Goal: Contribute content: Add original content to the website for others to see

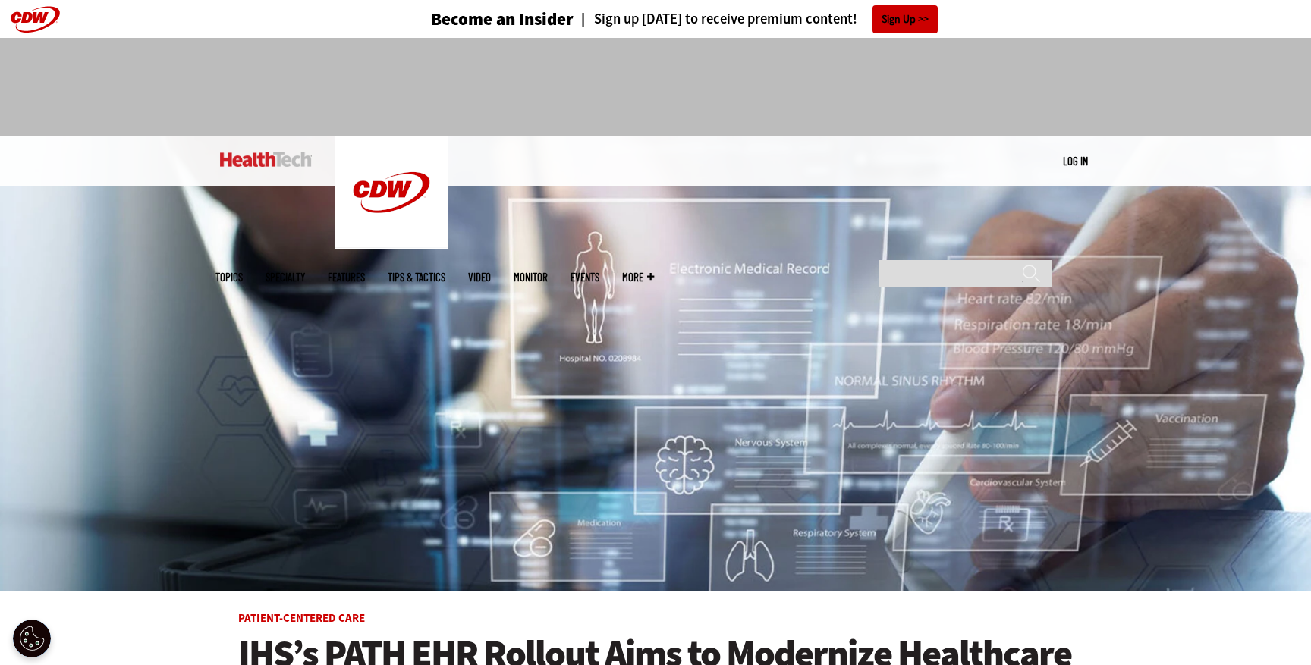
click at [1084, 160] on link "Log in" at bounding box center [1075, 161] width 25 height 14
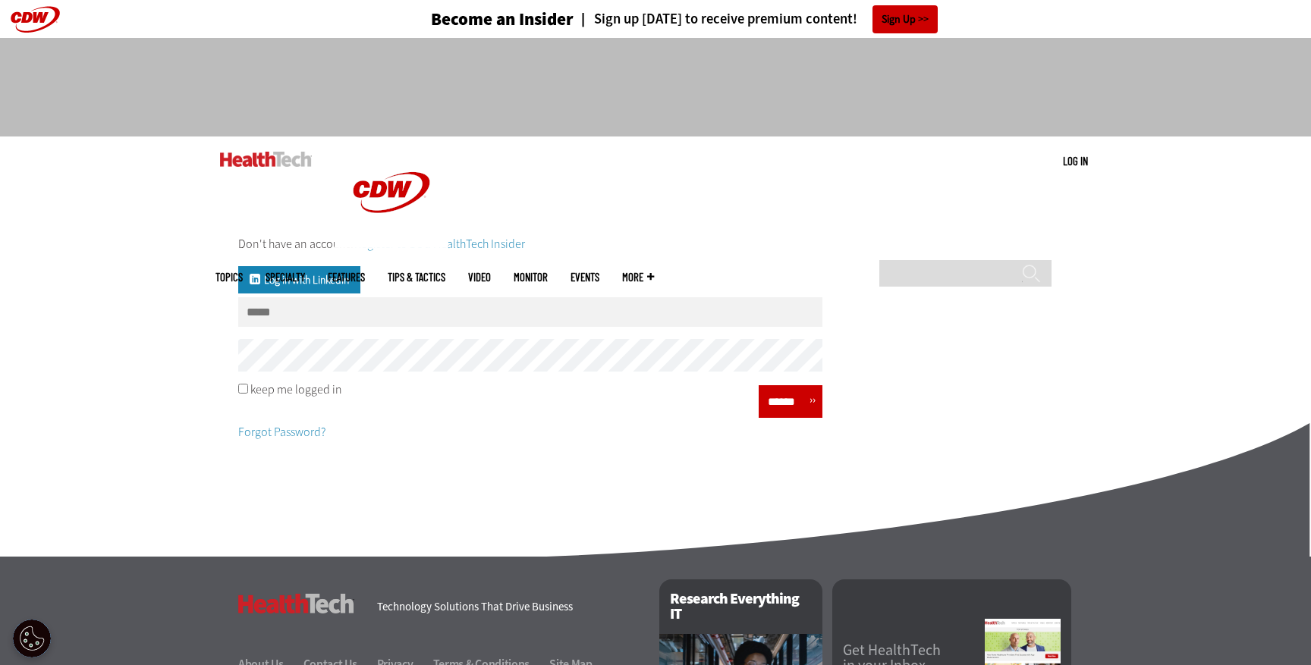
type input "**********"
click at [775, 410] on input "******" at bounding box center [786, 402] width 46 height 22
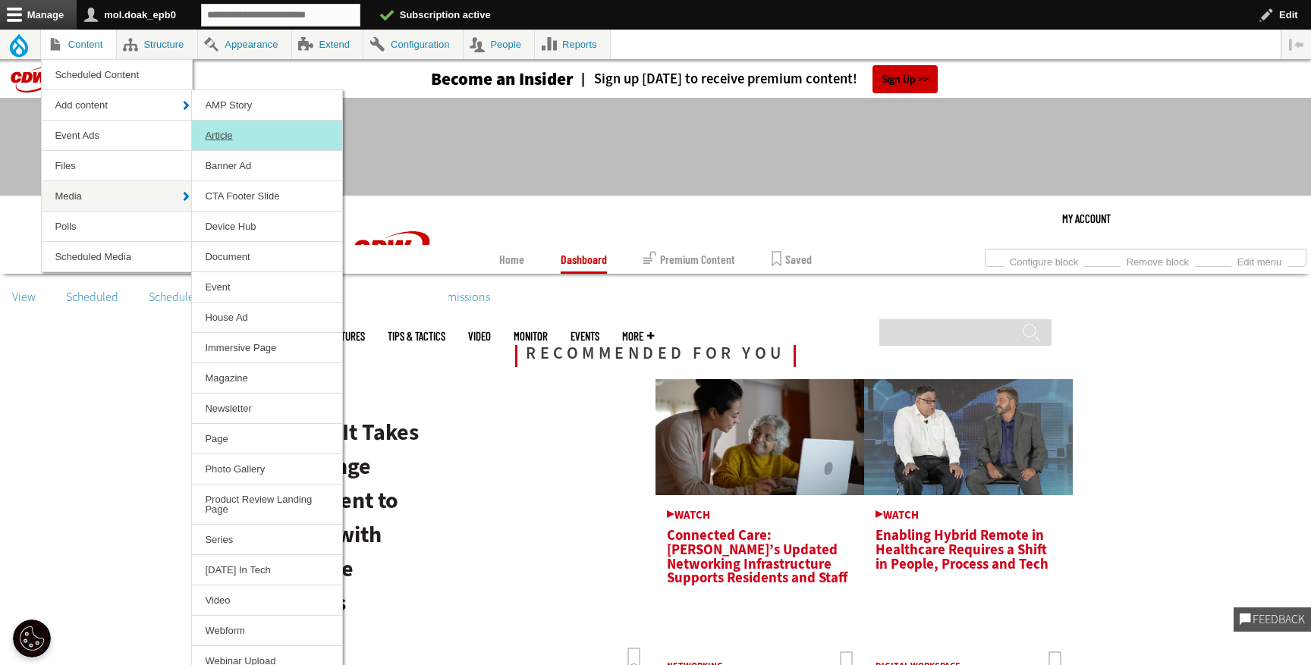
click at [216, 140] on link "Article" at bounding box center [267, 136] width 150 height 30
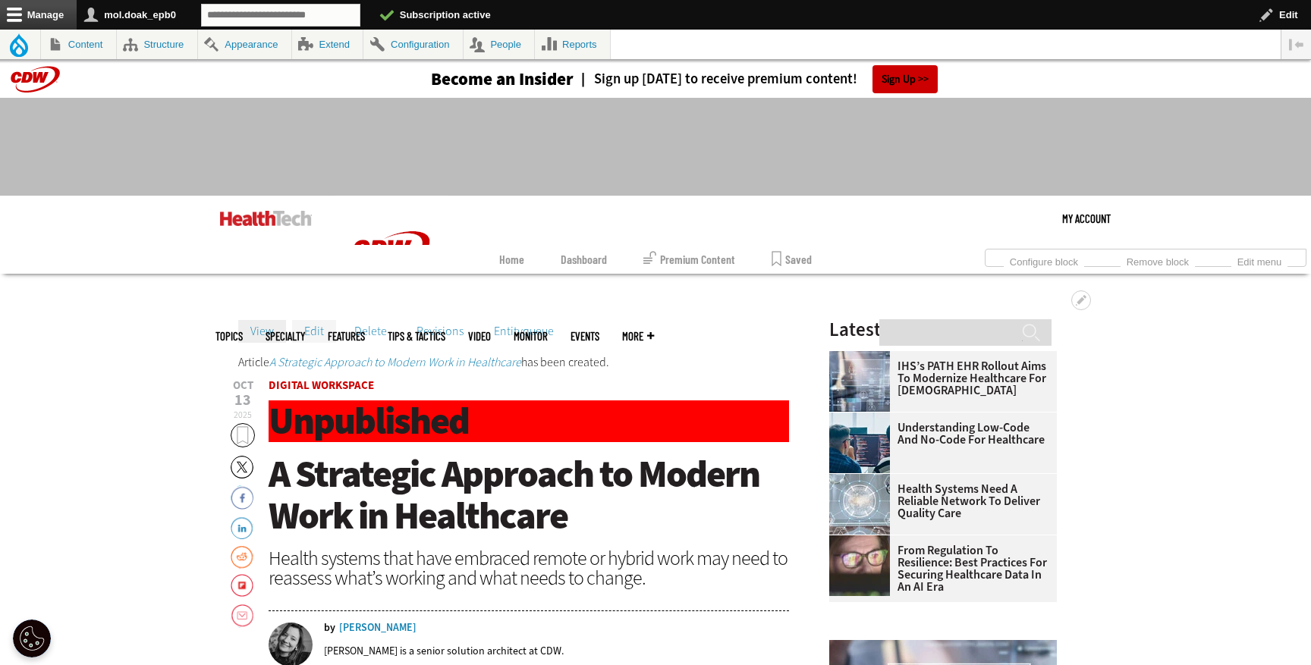
click at [309, 330] on link "Edit" at bounding box center [314, 331] width 44 height 23
click at [321, 333] on link "Edit" at bounding box center [314, 331] width 44 height 23
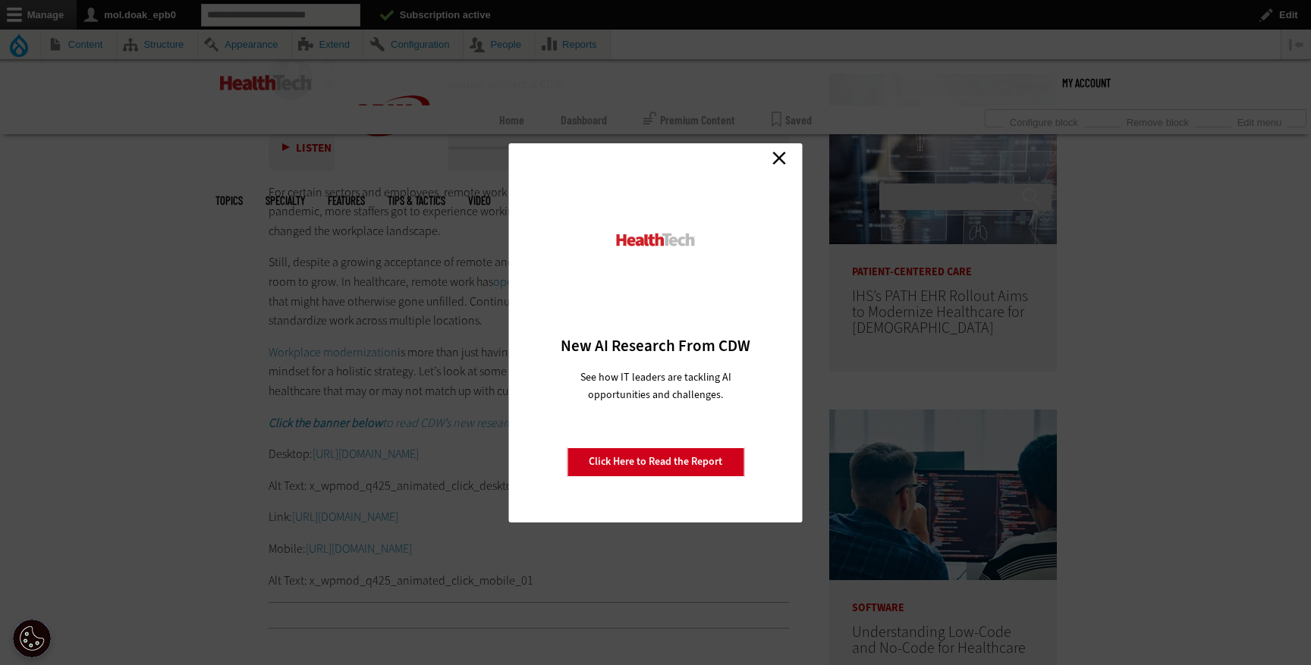
scroll to position [275, 0]
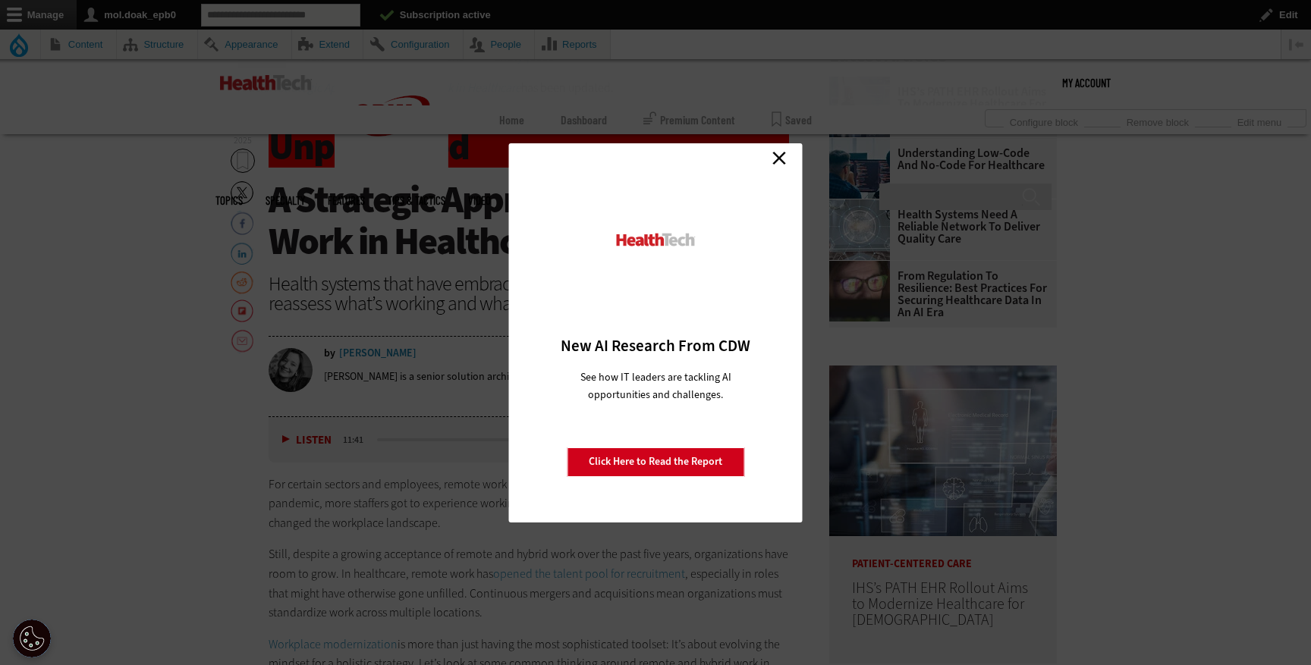
click at [783, 156] on link "Close" at bounding box center [779, 158] width 23 height 23
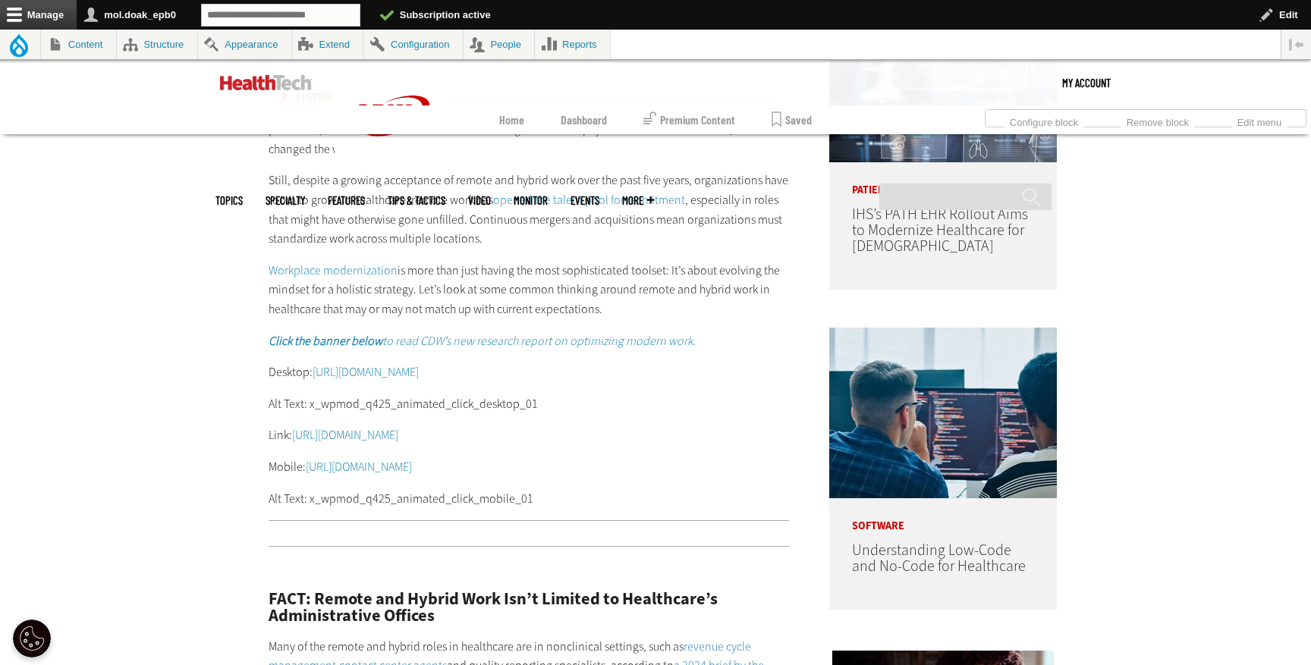
scroll to position [0, 0]
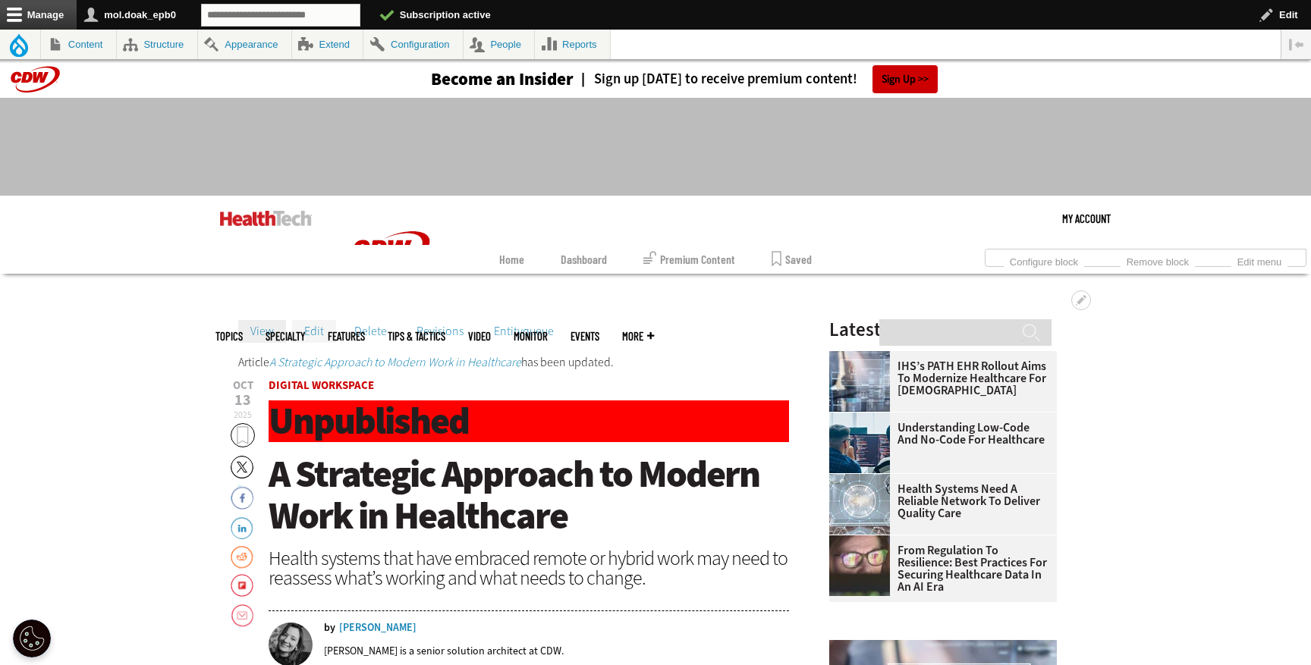
click at [314, 331] on link "Edit" at bounding box center [314, 331] width 44 height 23
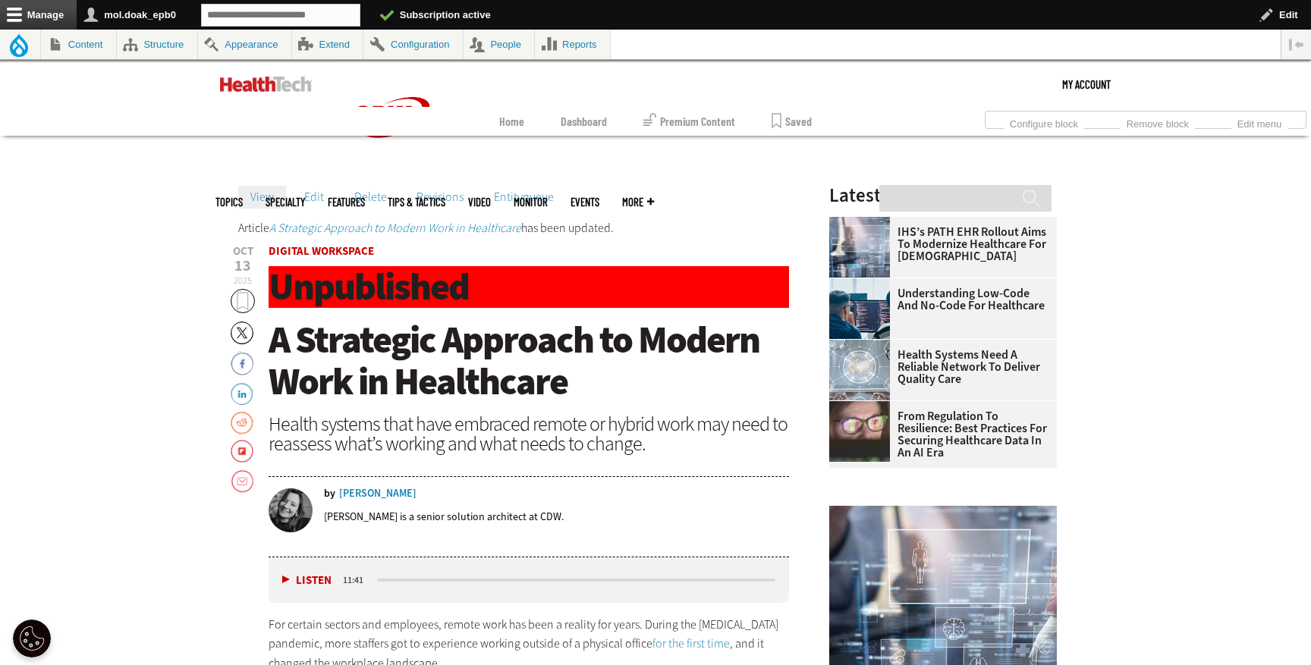
scroll to position [122, 0]
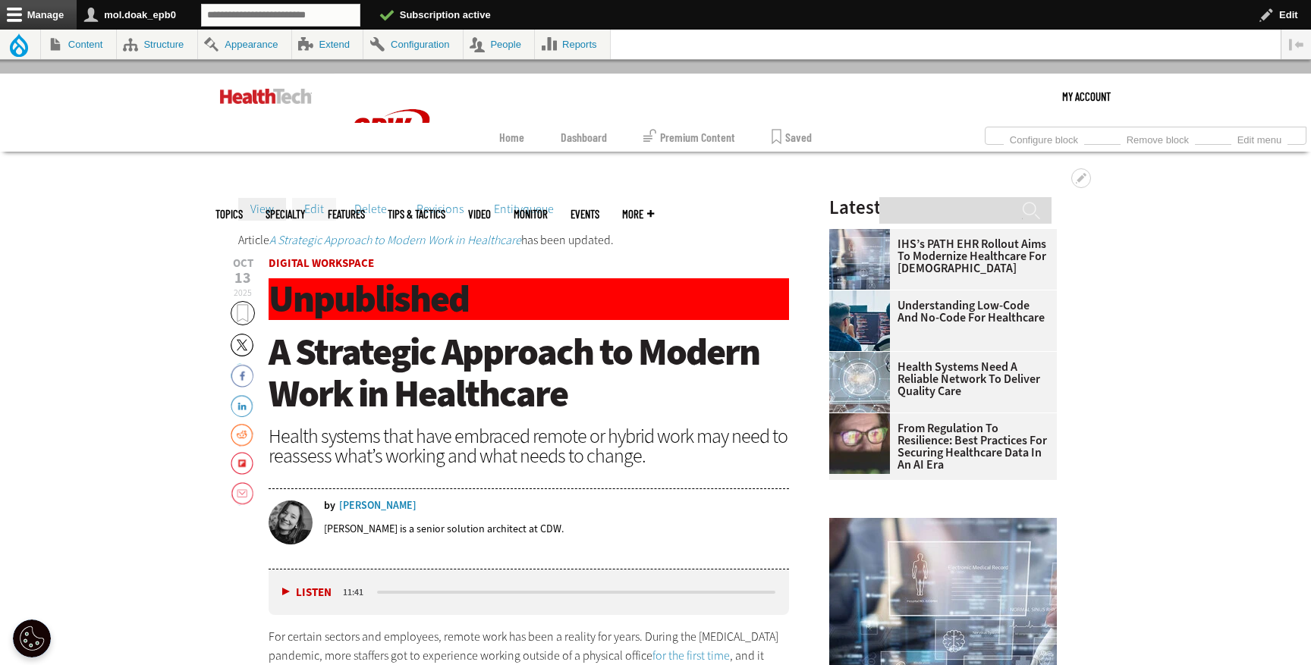
click at [310, 209] on link "Edit" at bounding box center [314, 209] width 44 height 23
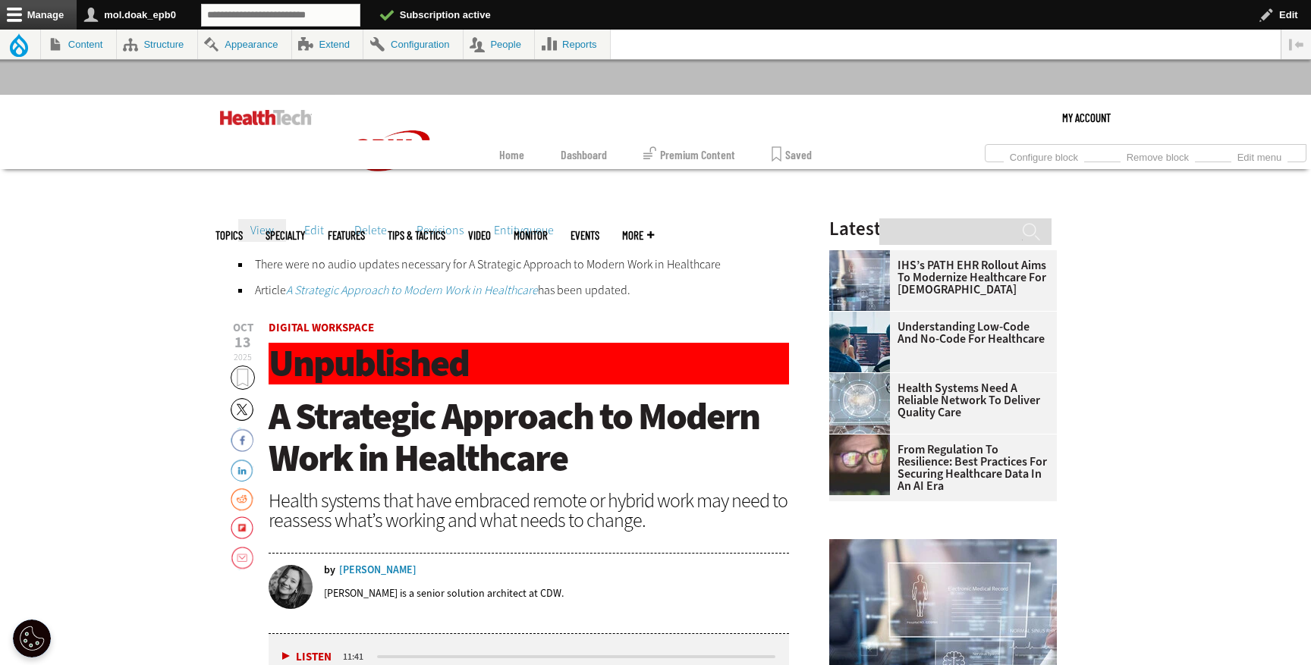
scroll to position [100, 0]
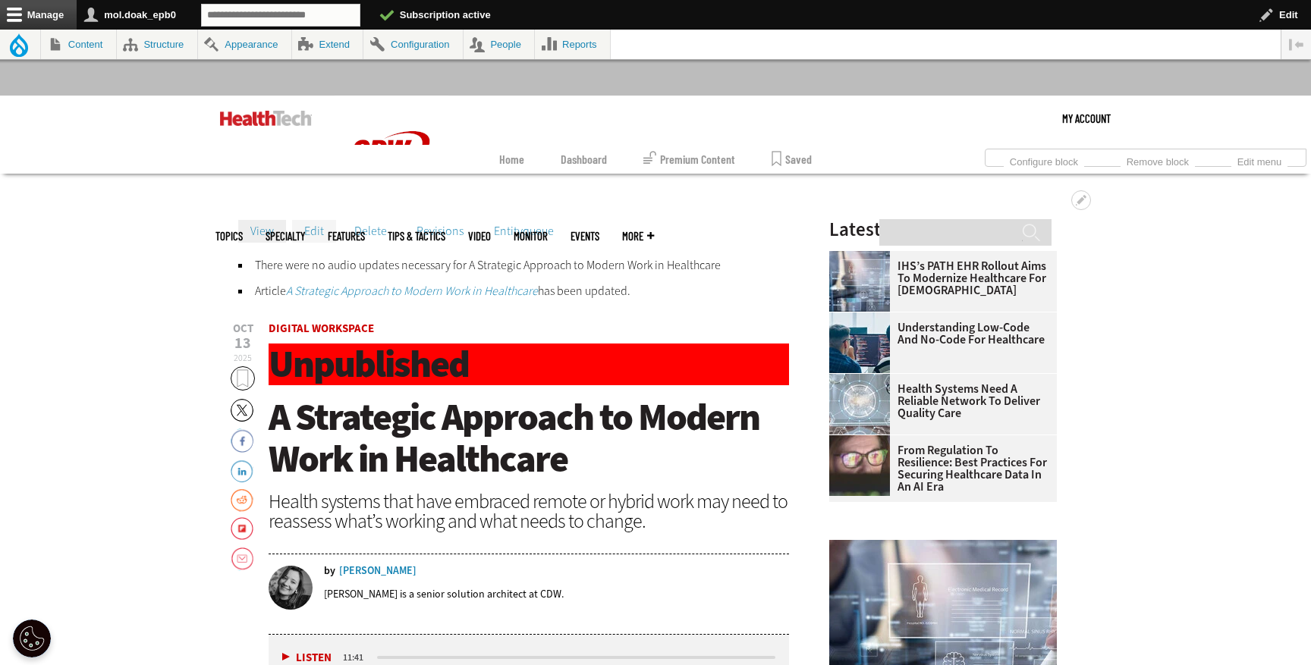
click at [314, 230] on link "Edit" at bounding box center [314, 231] width 44 height 23
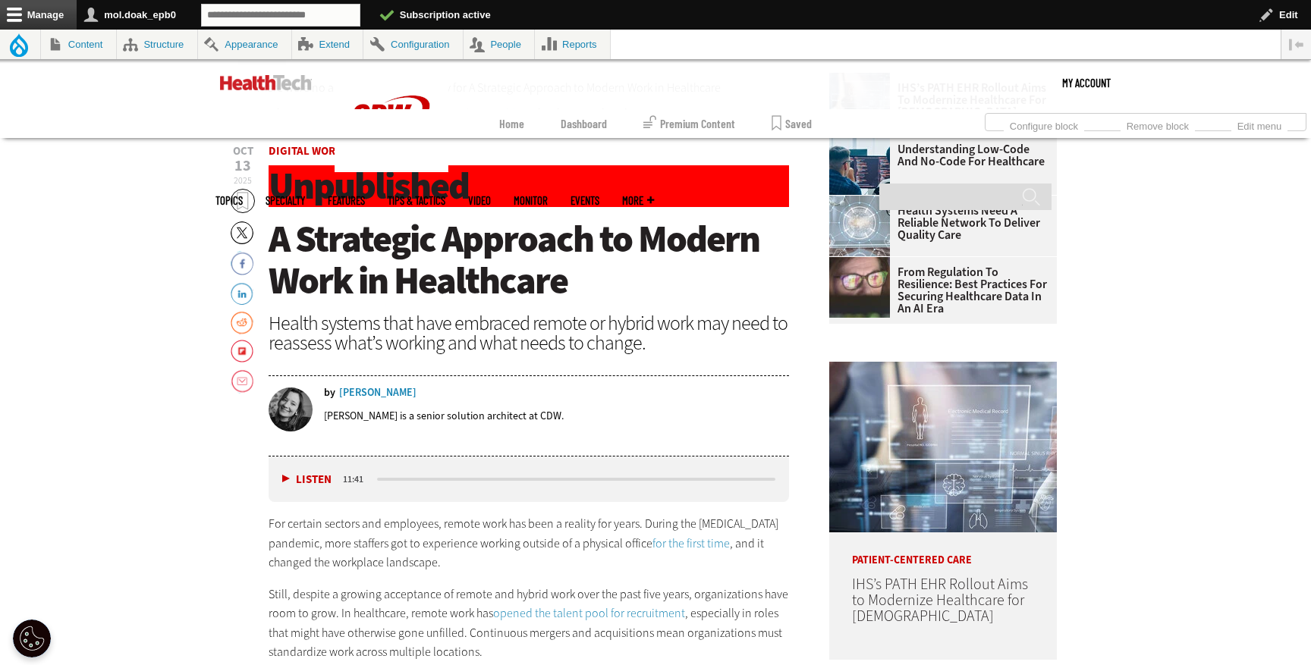
scroll to position [793, 0]
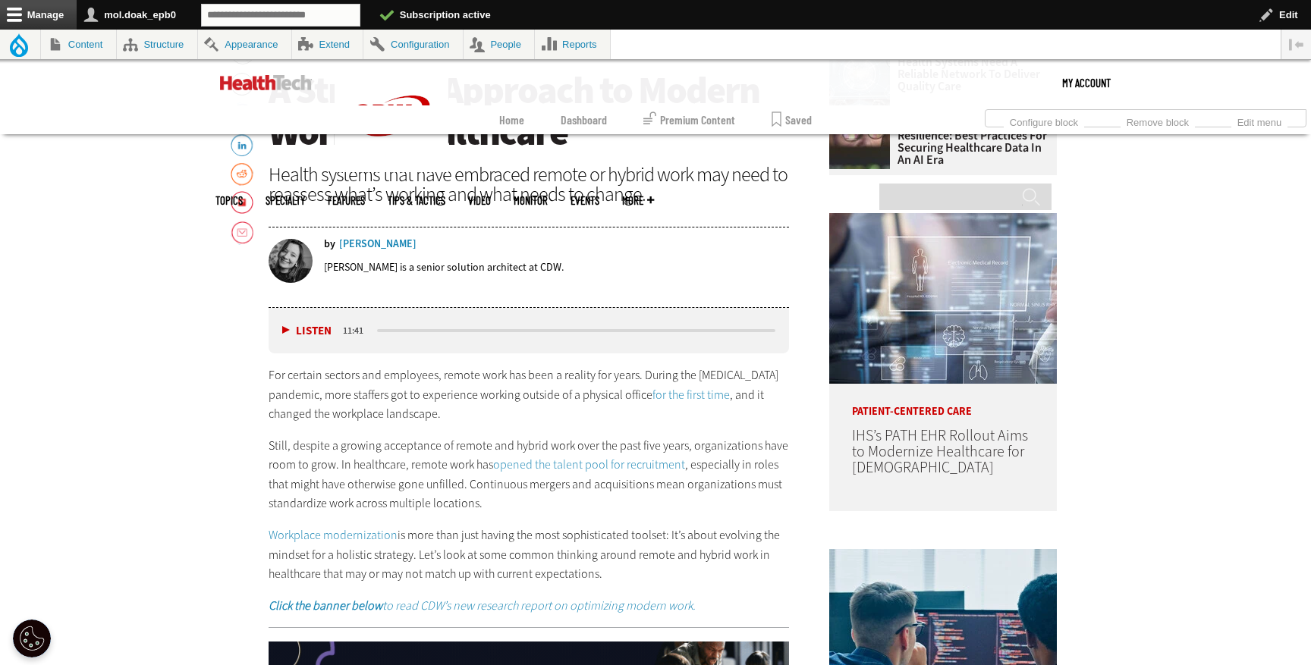
click at [700, 399] on link "for the first time" at bounding box center [691, 395] width 77 height 16
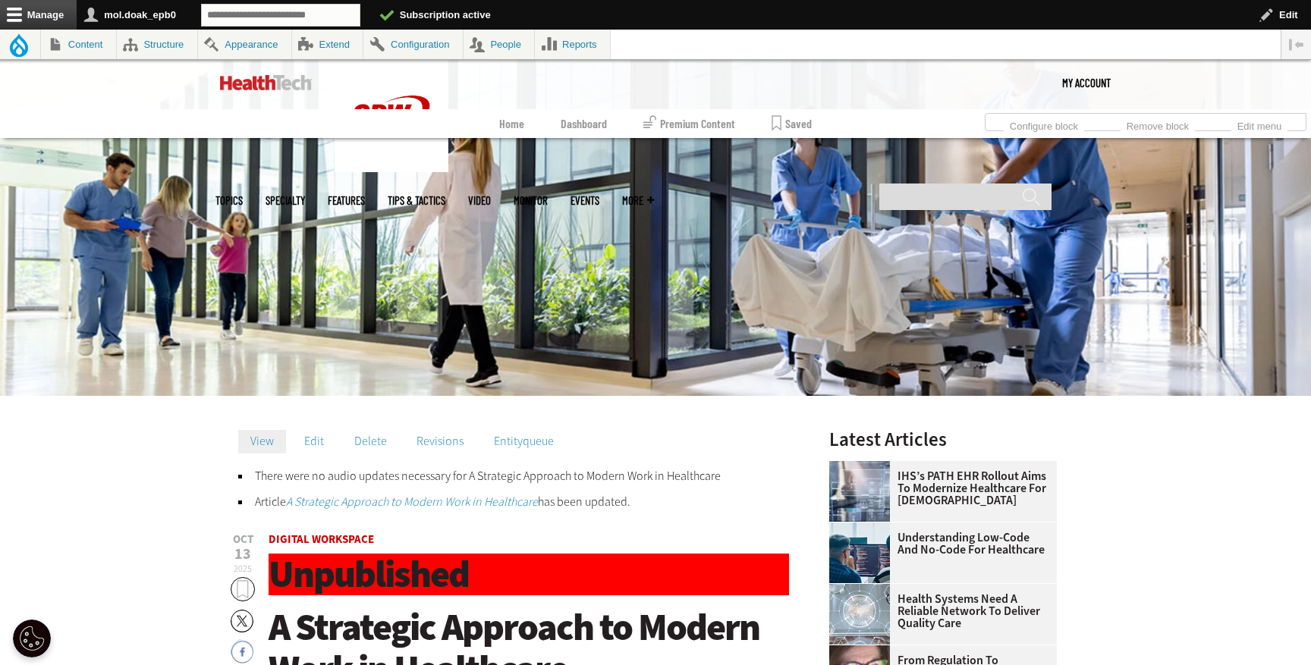
scroll to position [495, 0]
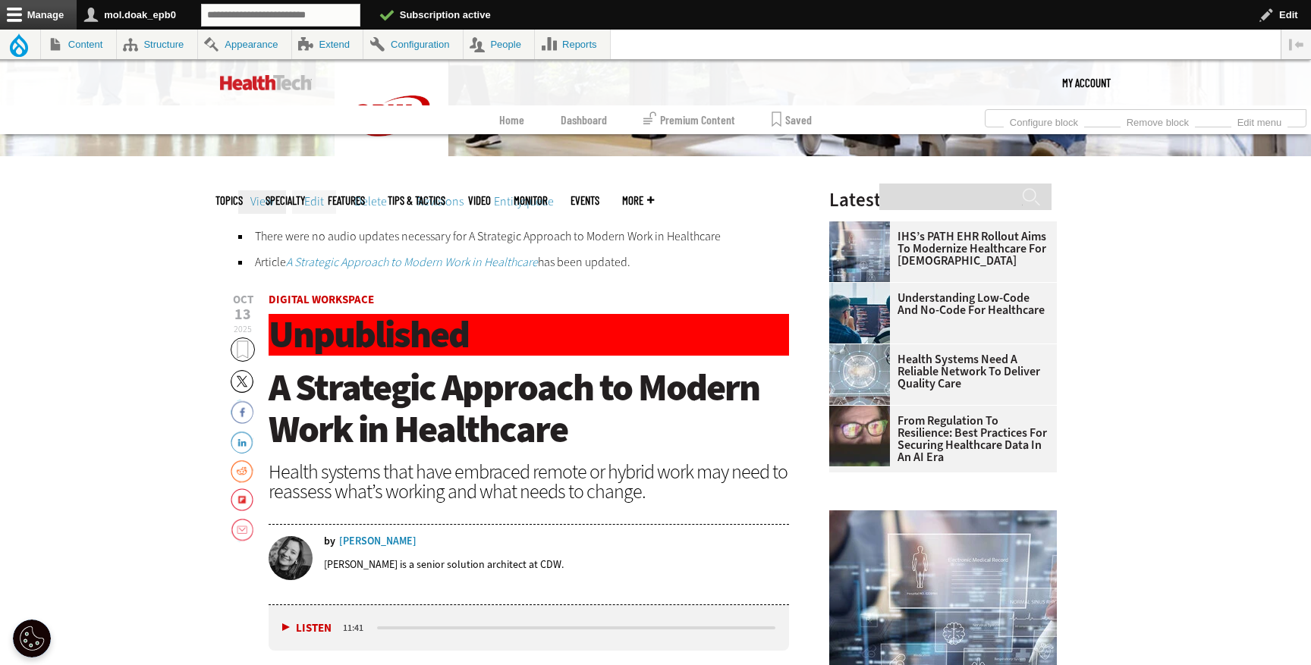
click at [321, 200] on link "Edit" at bounding box center [314, 201] width 44 height 23
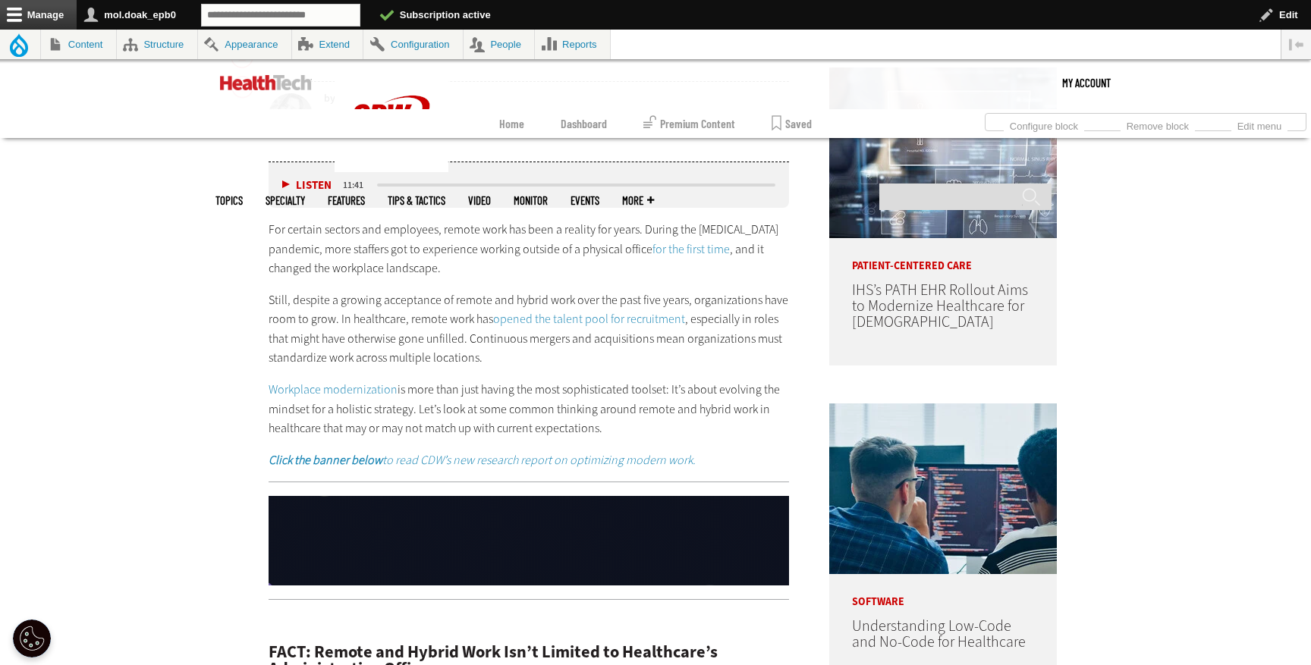
scroll to position [939, 0]
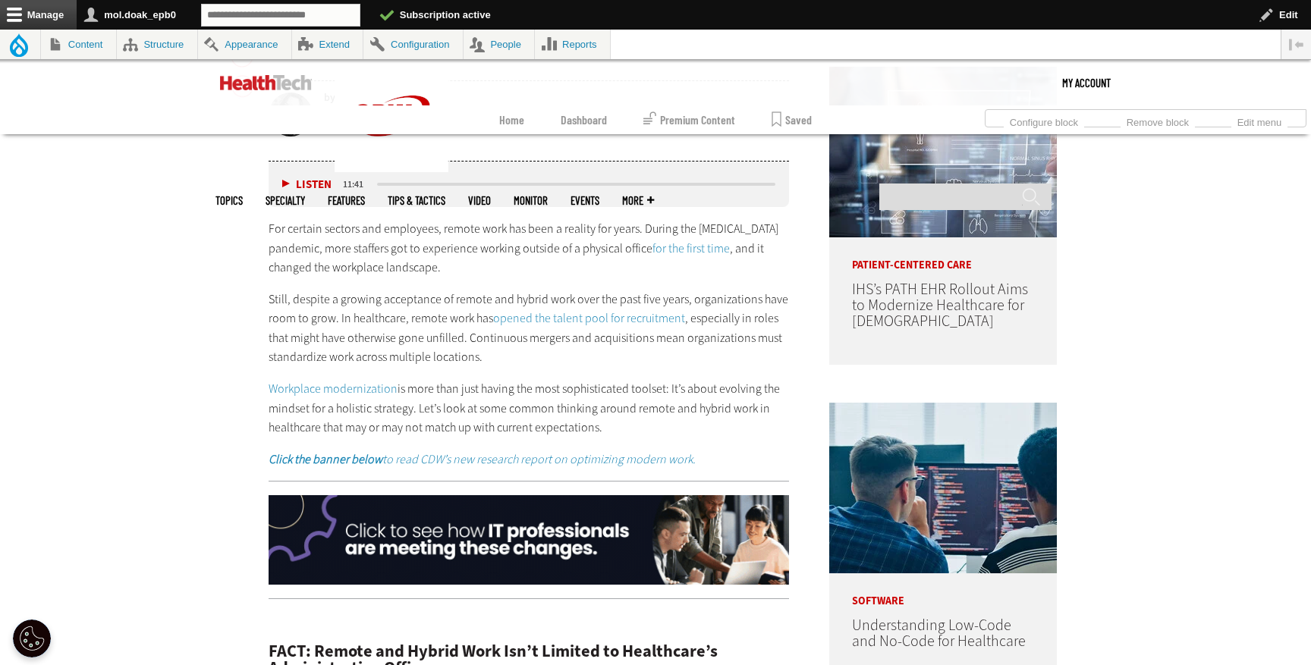
click at [672, 247] on link "for the first time" at bounding box center [691, 249] width 77 height 16
click at [615, 322] on link "opened the talent pool for recruitment" at bounding box center [589, 318] width 192 height 16
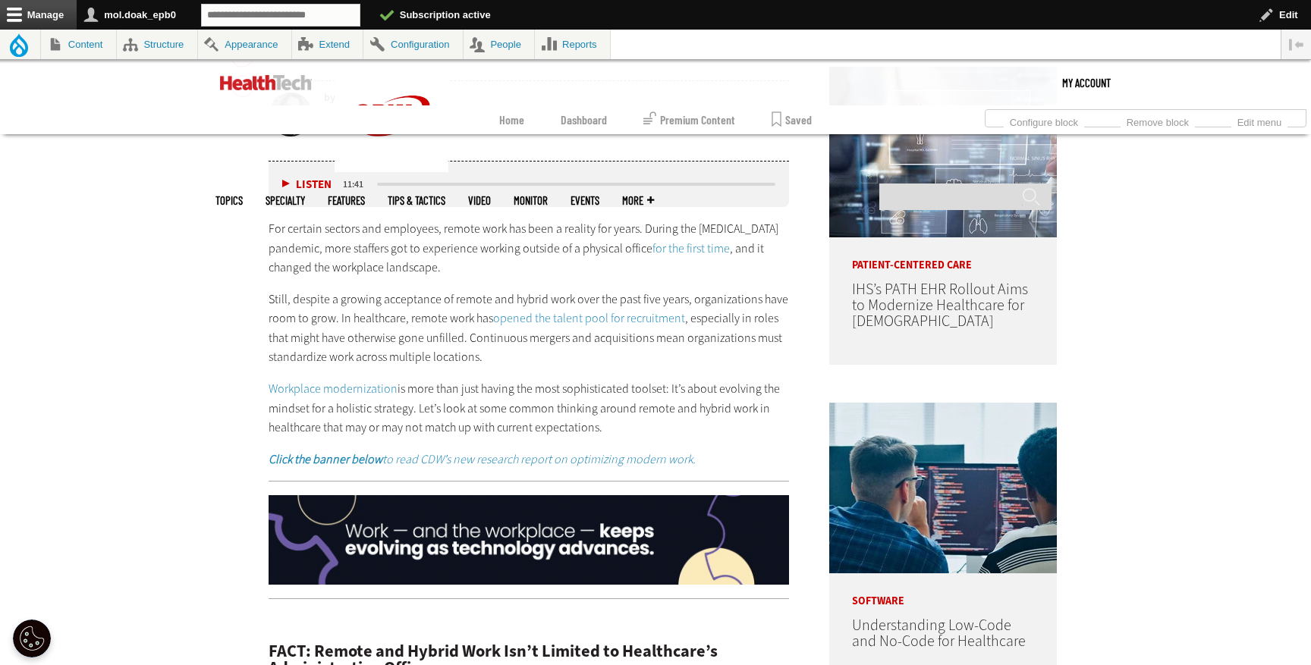
click at [366, 387] on link "Workplace modernization" at bounding box center [333, 389] width 129 height 16
click at [493, 463] on em "Click the banner below to read CDW’s new research report on optimizing modern w…" at bounding box center [482, 459] width 427 height 16
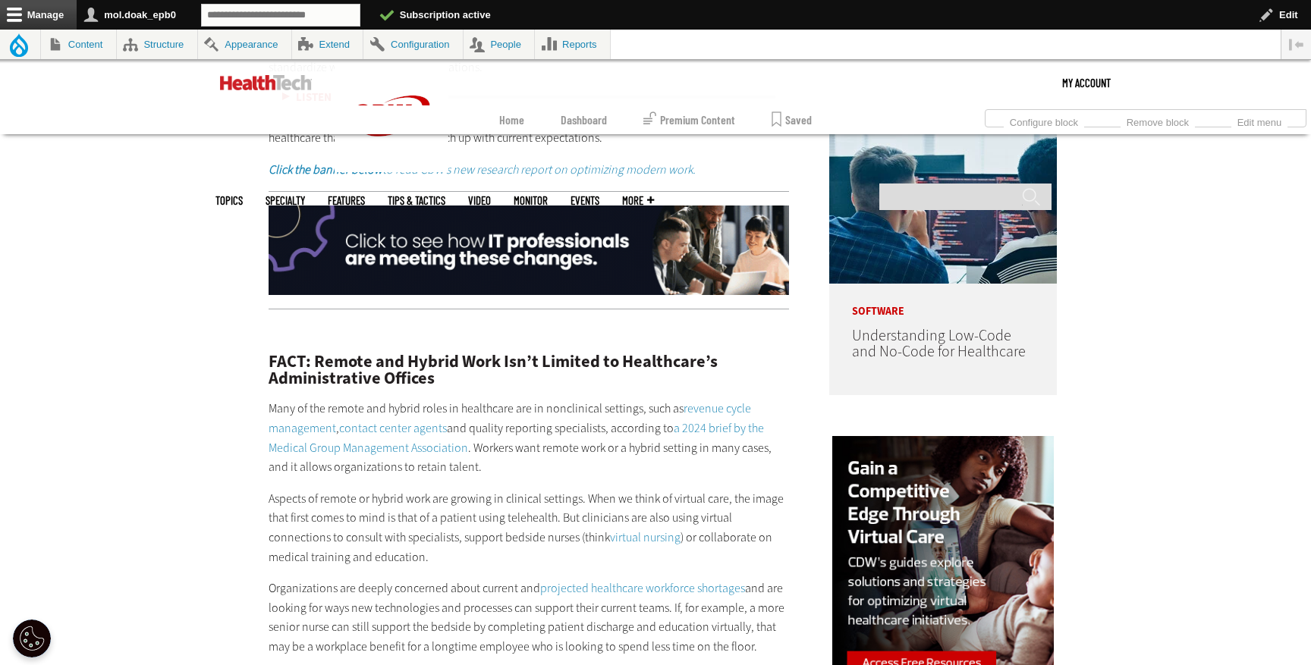
scroll to position [1257, 0]
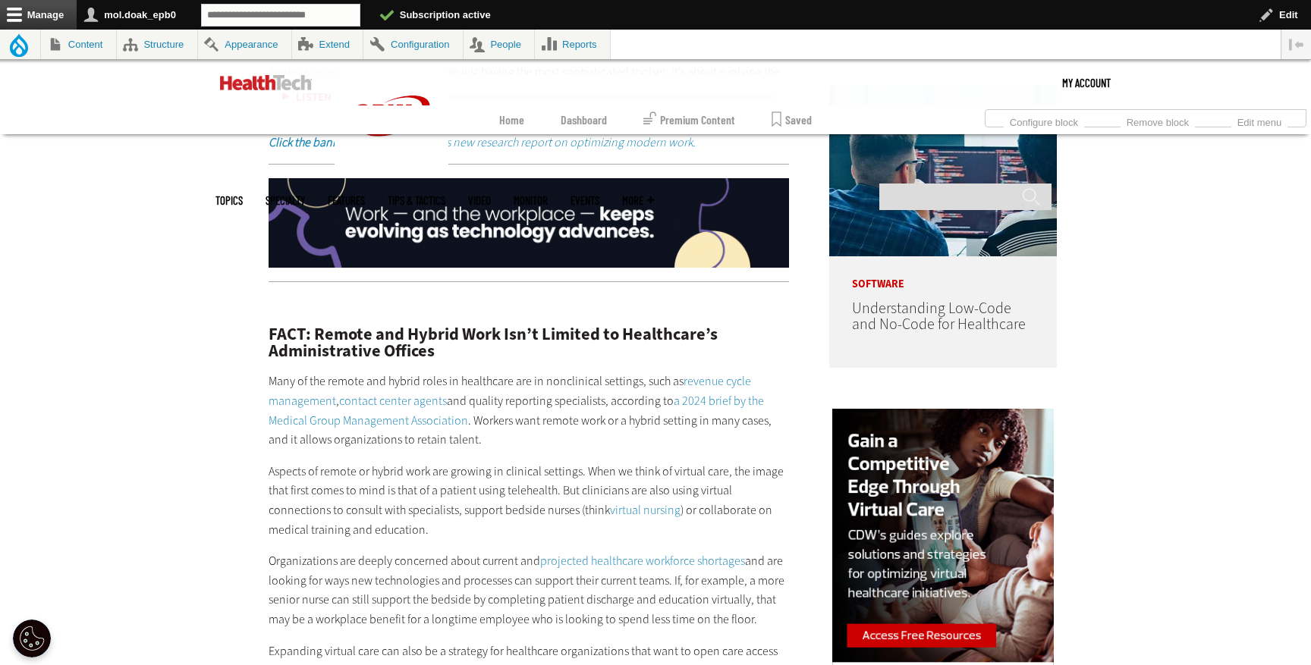
click at [505, 240] on img at bounding box center [529, 223] width 521 height 90
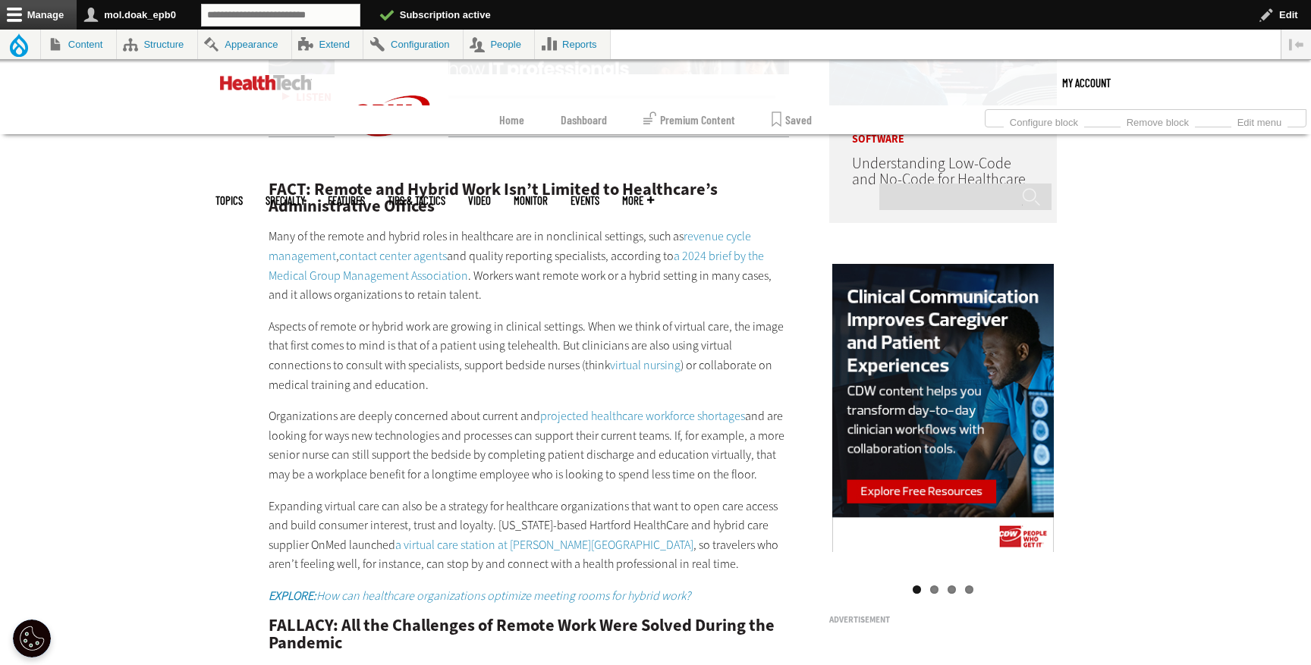
click at [429, 269] on link "a 2024 brief by the Medical Group Management Association" at bounding box center [516, 266] width 495 height 36
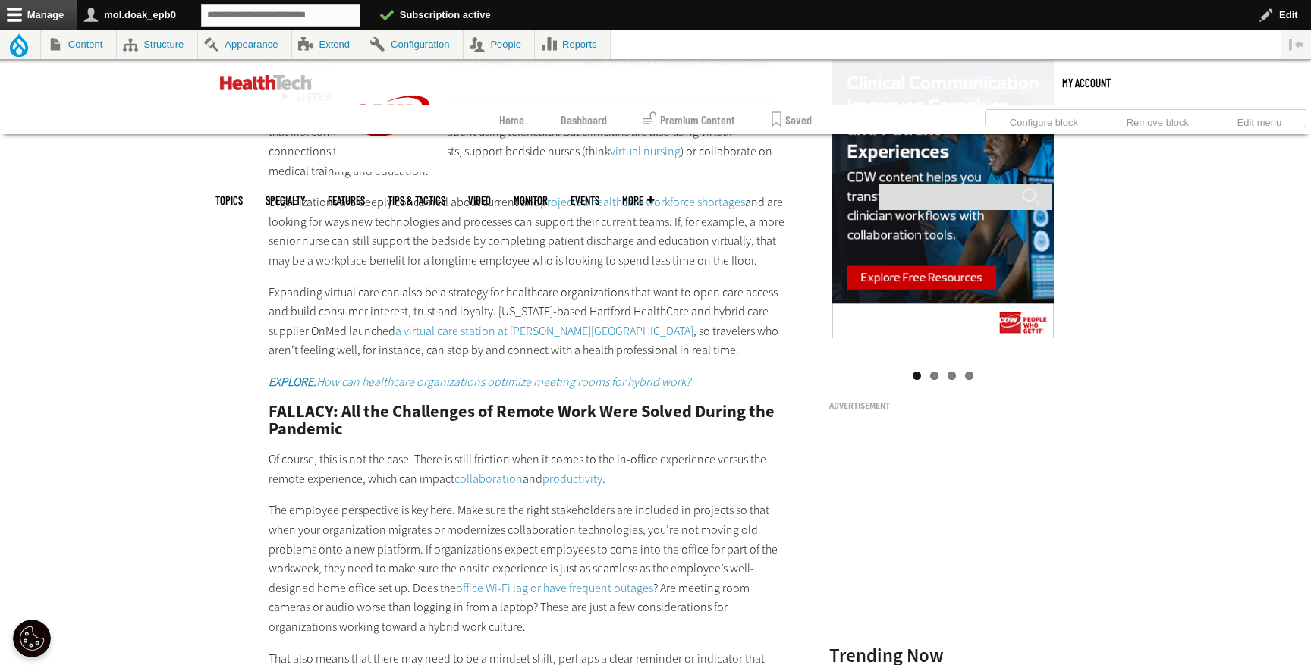
scroll to position [1629, 0]
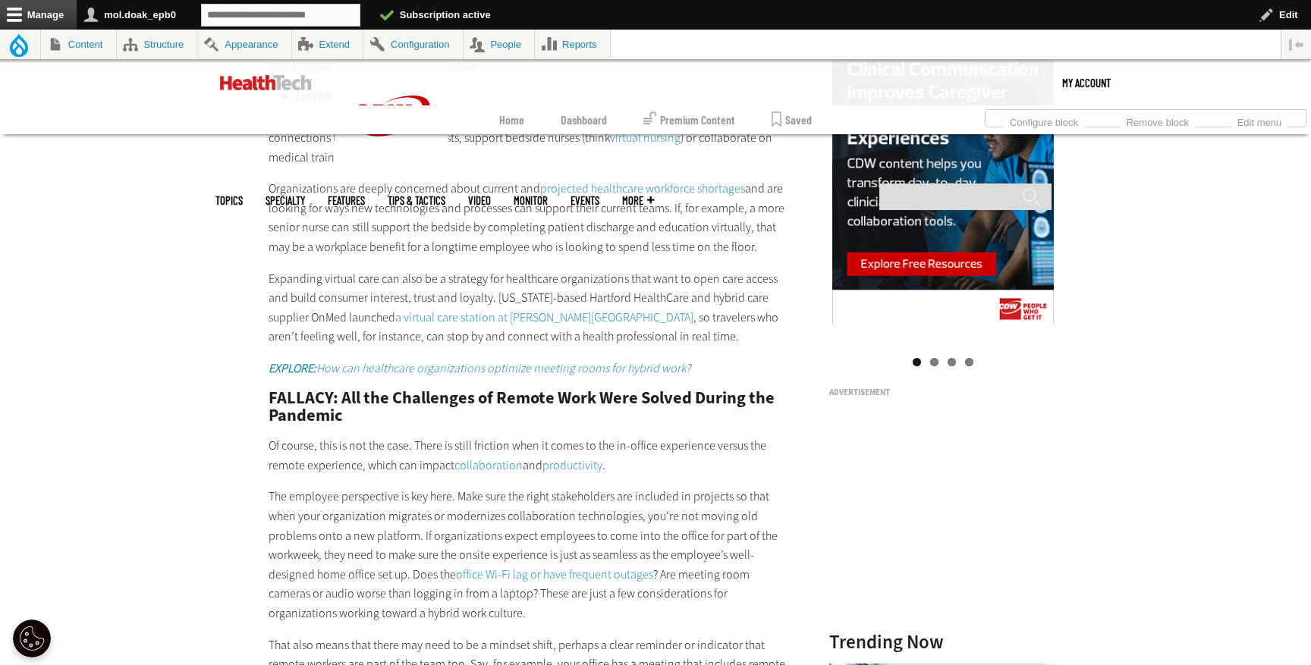
click at [656, 191] on link "projected healthcare workforce shortages" at bounding box center [642, 189] width 205 height 16
click at [454, 322] on link "a virtual care station at Bradley International Airport" at bounding box center [544, 318] width 298 height 16
click at [486, 373] on em "EXPLORE: How can healthcare organizations optimize meeting rooms for hybrid wor…" at bounding box center [480, 368] width 422 height 16
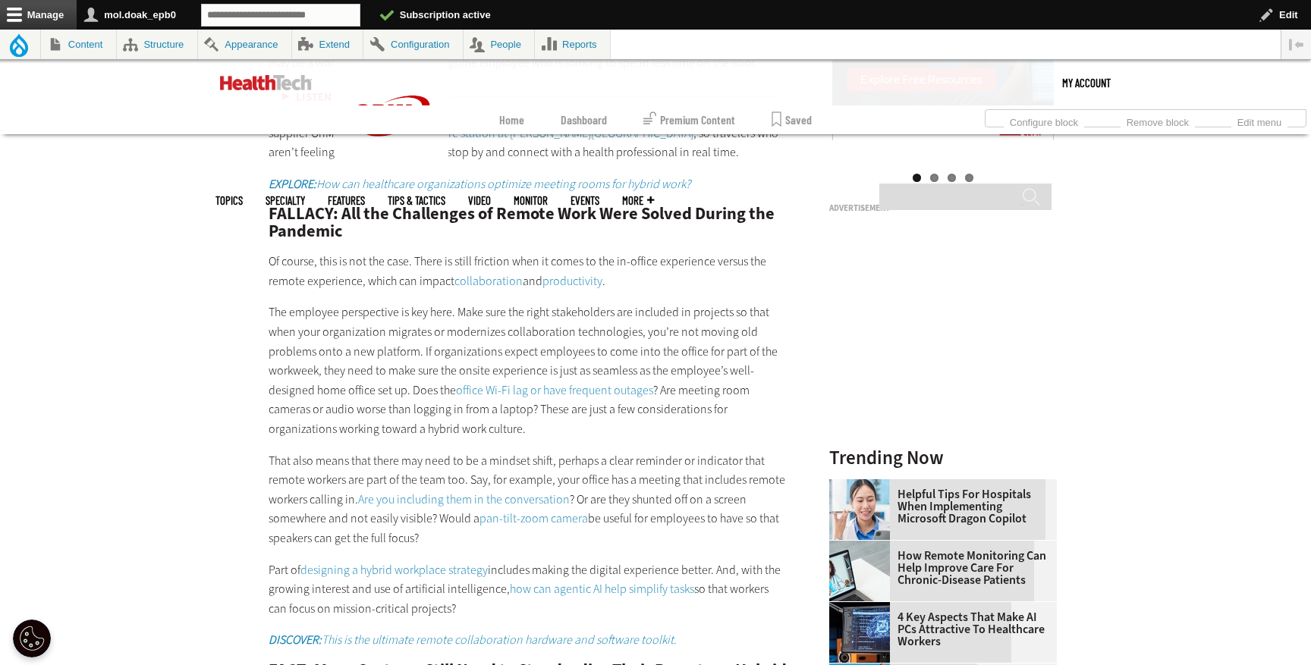
scroll to position [1811, 0]
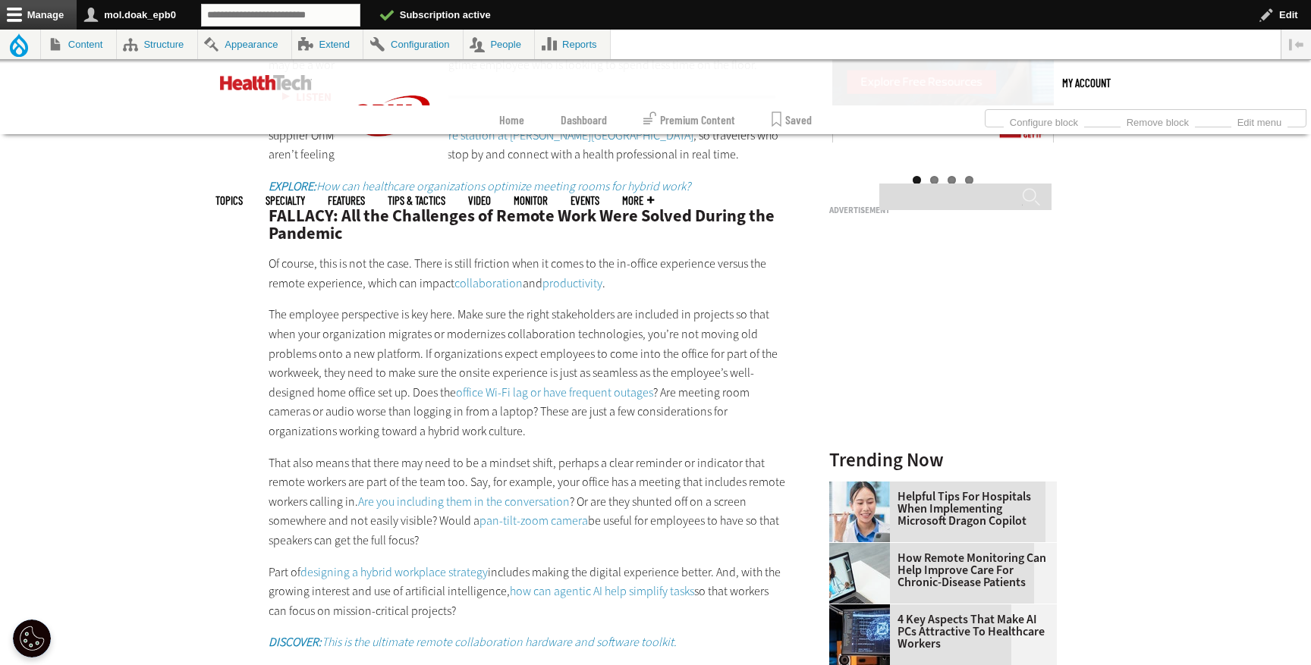
click at [492, 275] on link "collaboration" at bounding box center [488, 283] width 68 height 16
click at [576, 282] on link "productivity" at bounding box center [573, 283] width 60 height 16
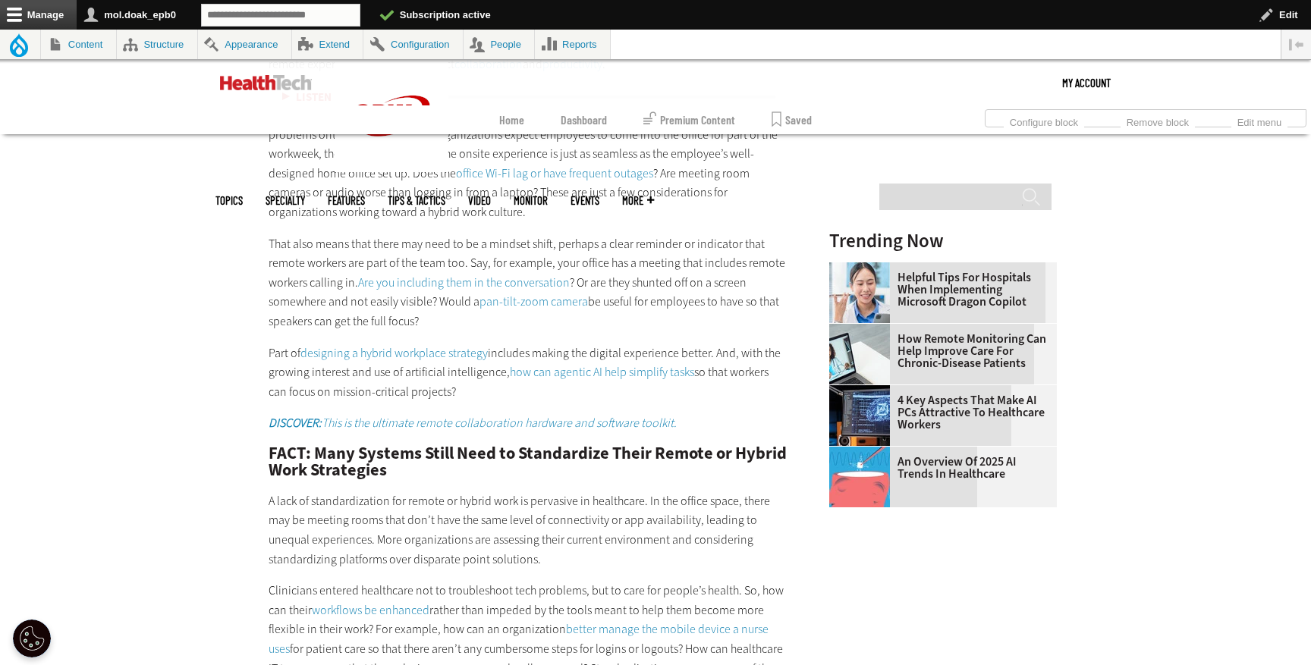
scroll to position [2030, 0]
click at [452, 285] on link "Are you including them in the conversation" at bounding box center [464, 283] width 212 height 16
click at [467, 419] on em "DISCOVER: This is the ultimate remote collaboration hardware and software toolk…" at bounding box center [473, 424] width 408 height 16
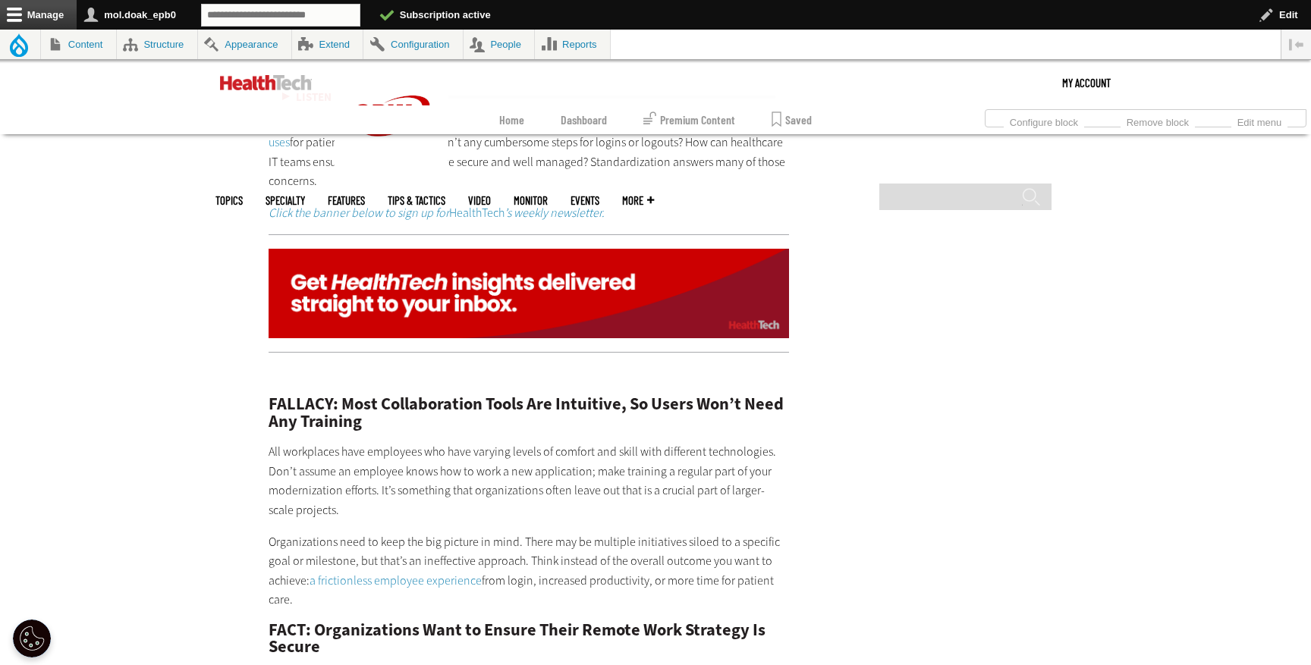
scroll to position [2525, 0]
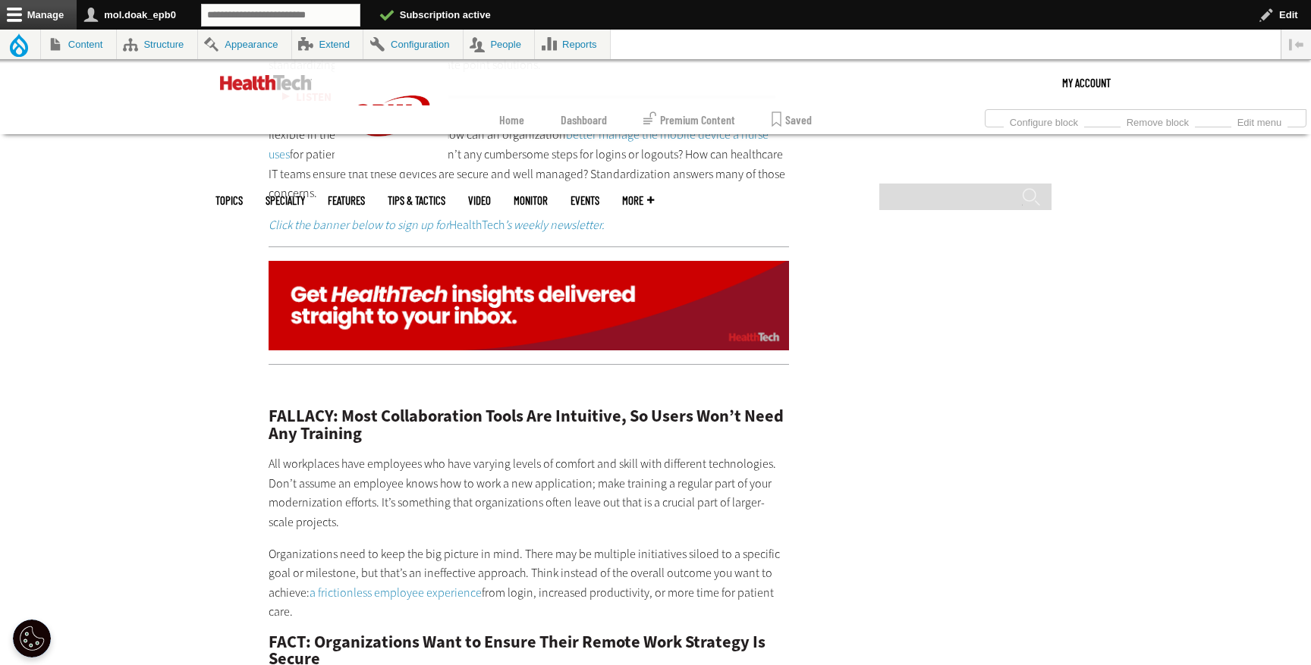
click at [464, 223] on link "Click the banner below to sign up for HealthTech ’s weekly newsletter." at bounding box center [437, 225] width 336 height 16
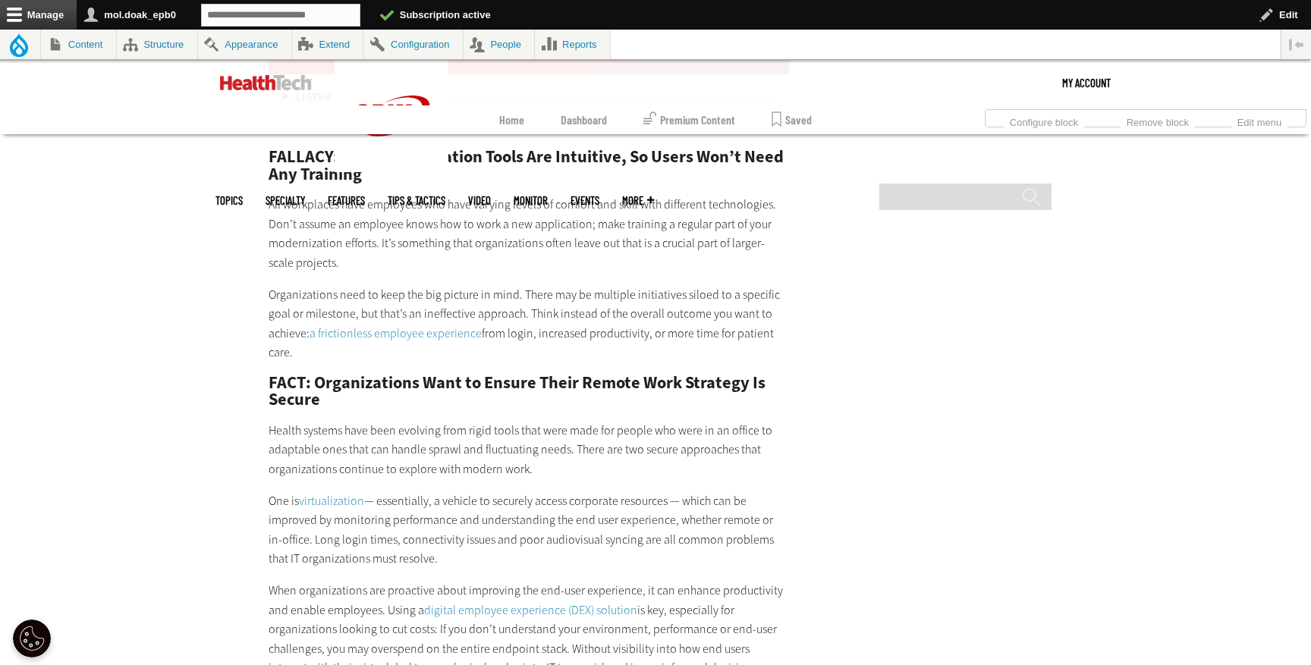
scroll to position [2782, 0]
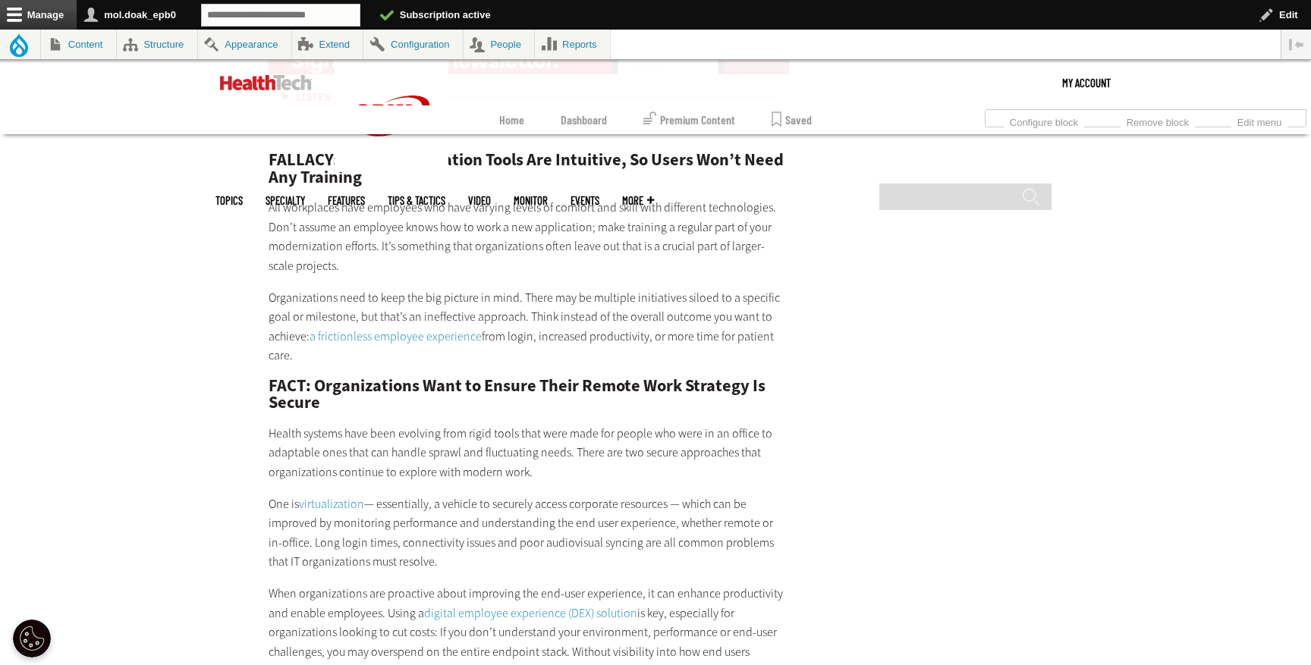
click at [392, 336] on link "a frictionless employee experience" at bounding box center [396, 337] width 172 height 16
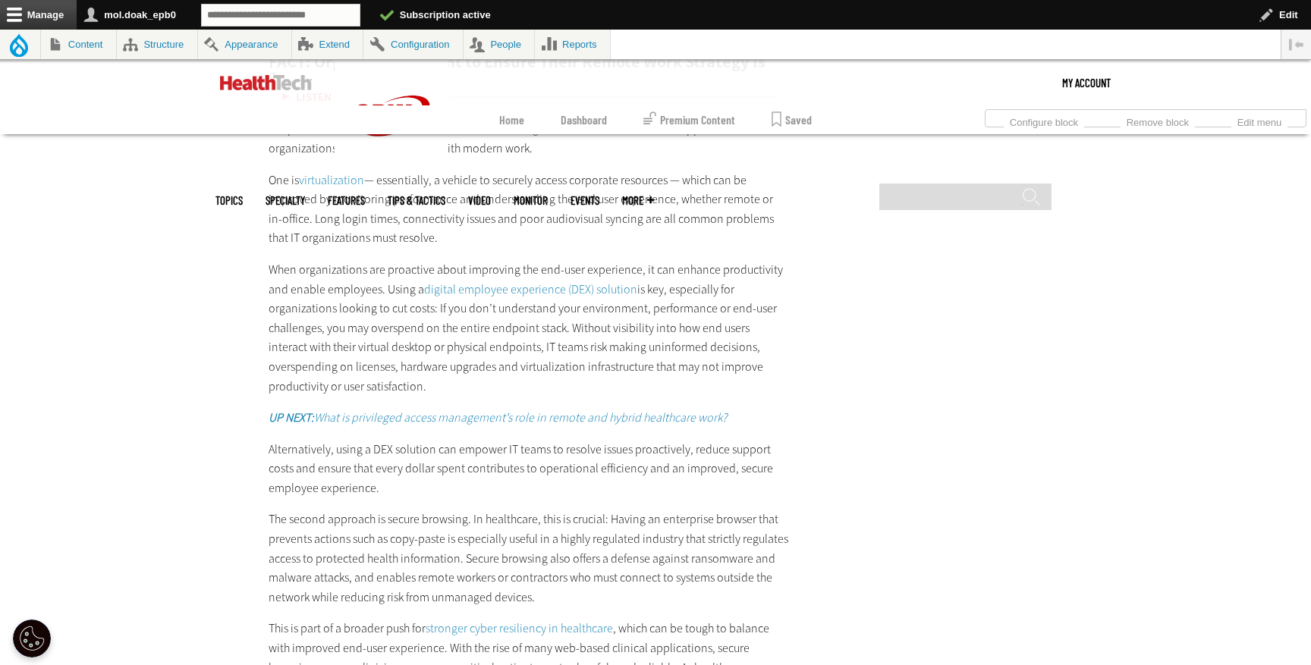
scroll to position [3104, 0]
click at [433, 423] on em "UP NEXT: What is privileged access management’s role in remote and hybrid healt…" at bounding box center [498, 419] width 458 height 16
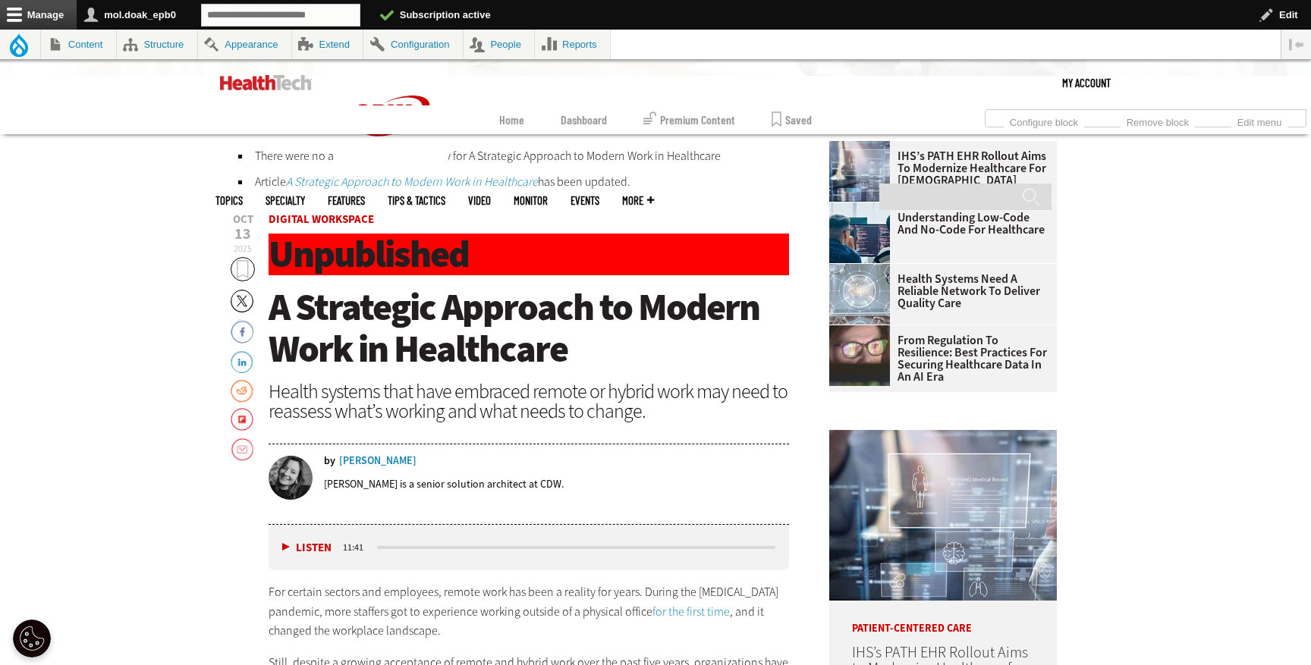
scroll to position [508, 0]
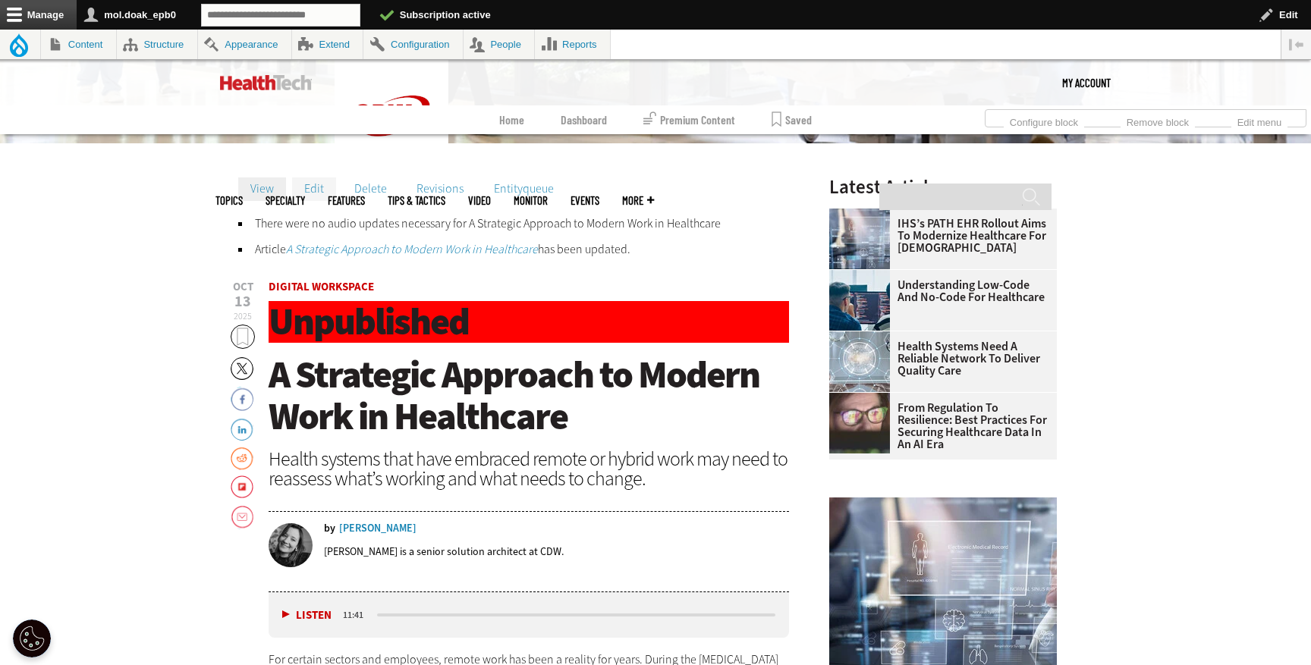
click at [313, 193] on link "Edit" at bounding box center [314, 189] width 44 height 23
